Goal: Find specific page/section: Find specific page/section

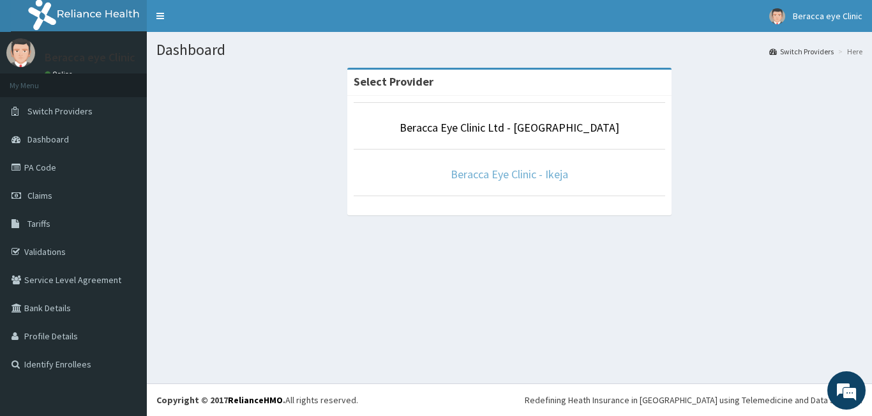
click at [497, 169] on link "Beracca Eye Clinic - Ikeja" at bounding box center [510, 174] width 118 height 15
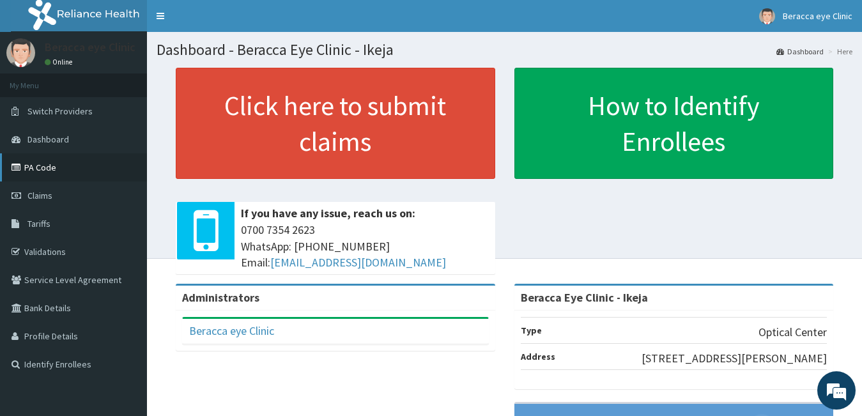
click at [66, 165] on link "PA Code" at bounding box center [73, 167] width 147 height 28
